Goal: Task Accomplishment & Management: Complete application form

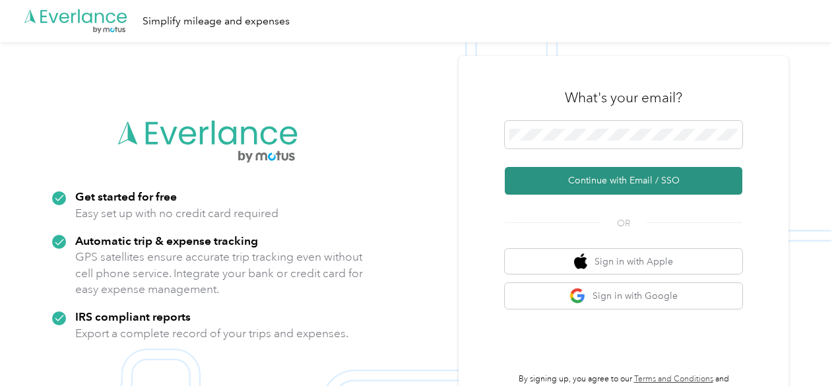
click at [584, 178] on button "Continue with Email / SSO" at bounding box center [624, 181] width 238 height 28
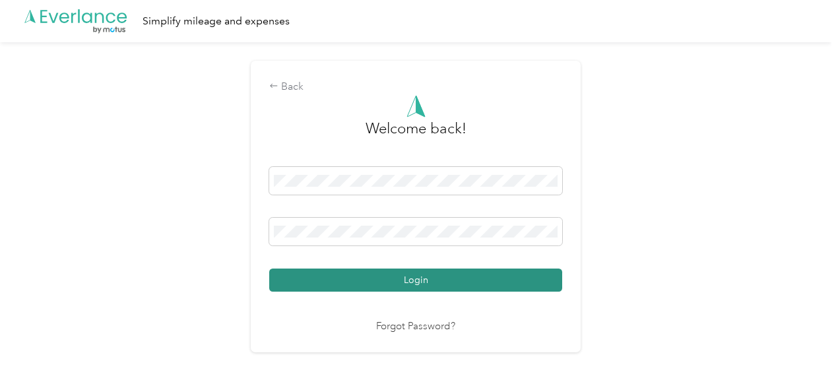
click at [315, 283] on button "Login" at bounding box center [415, 280] width 293 height 23
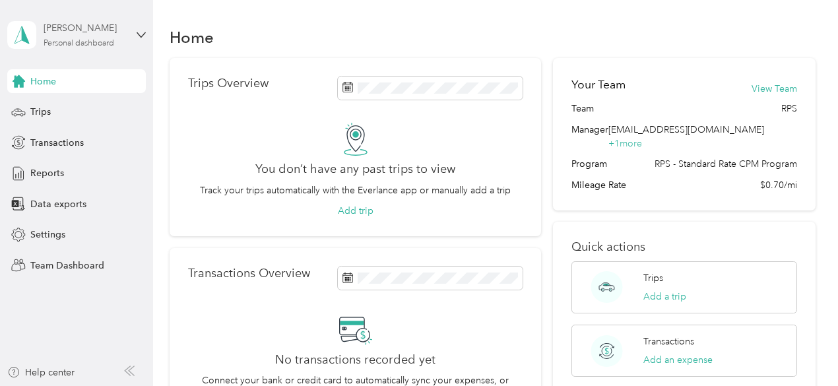
click at [113, 35] on div "[PERSON_NAME]" at bounding box center [85, 28] width 82 height 14
click at [71, 108] on div "Team dashboard" at bounding box center [54, 109] width 71 height 14
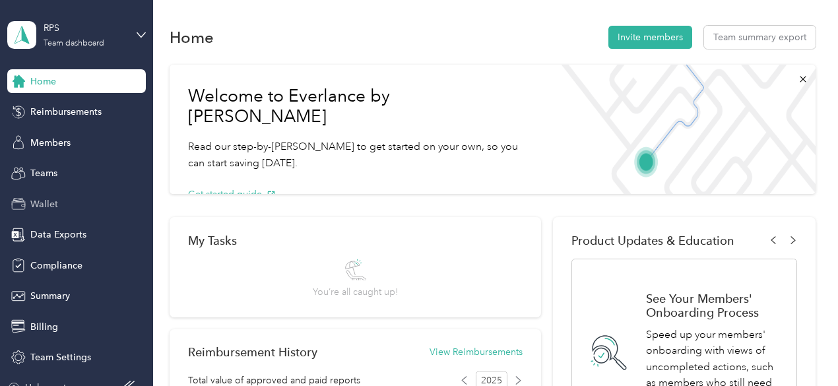
click at [46, 201] on span "Wallet" at bounding box center [44, 204] width 28 height 14
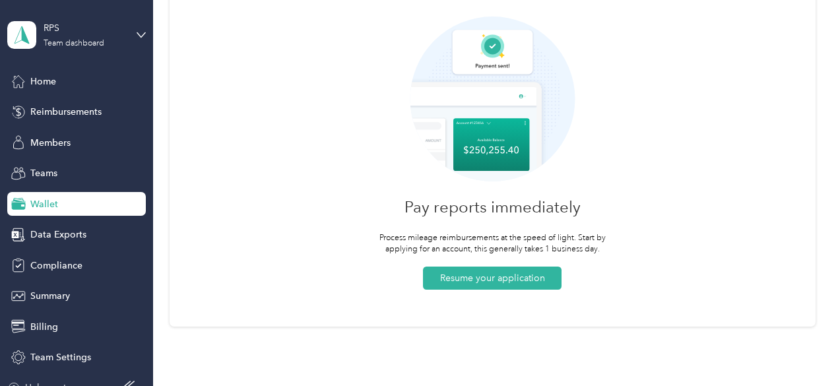
scroll to position [79, 0]
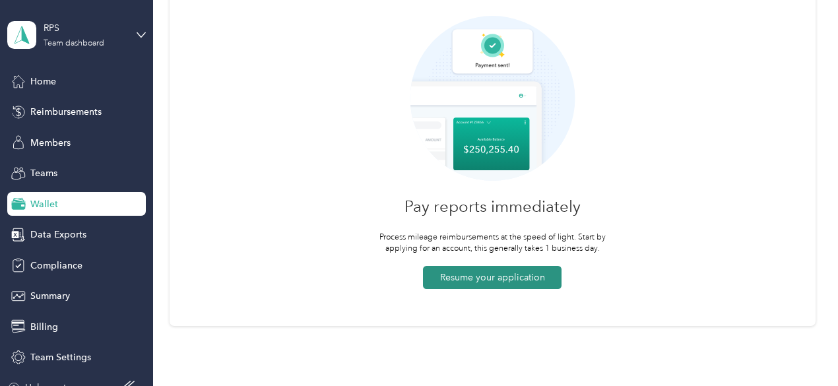
click at [503, 281] on button "Resume your application" at bounding box center [492, 277] width 139 height 23
